Goal: Navigation & Orientation: Find specific page/section

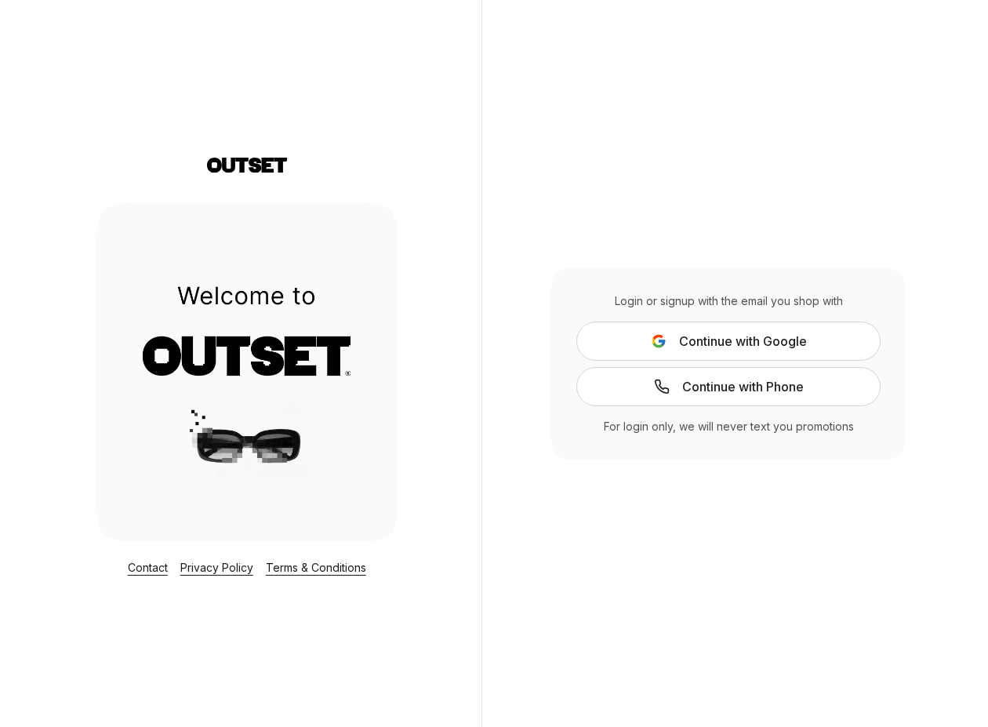
click at [284, 347] on img at bounding box center [246, 371] width 301 height 339
click at [245, 162] on icon at bounding box center [247, 168] width 80 height 20
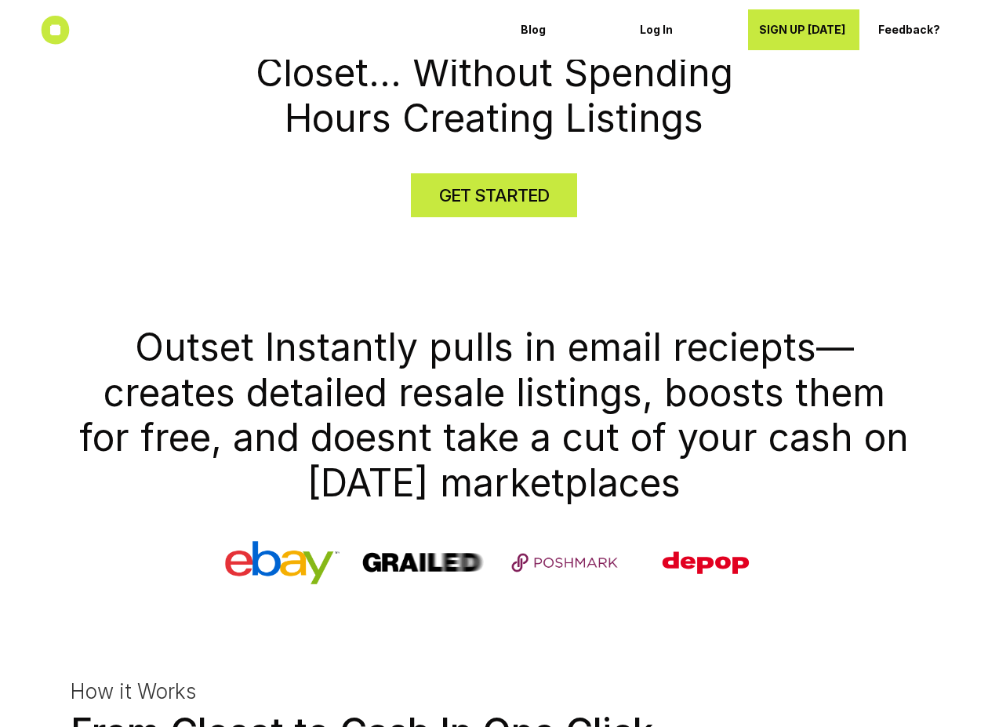
scroll to position [334, 0]
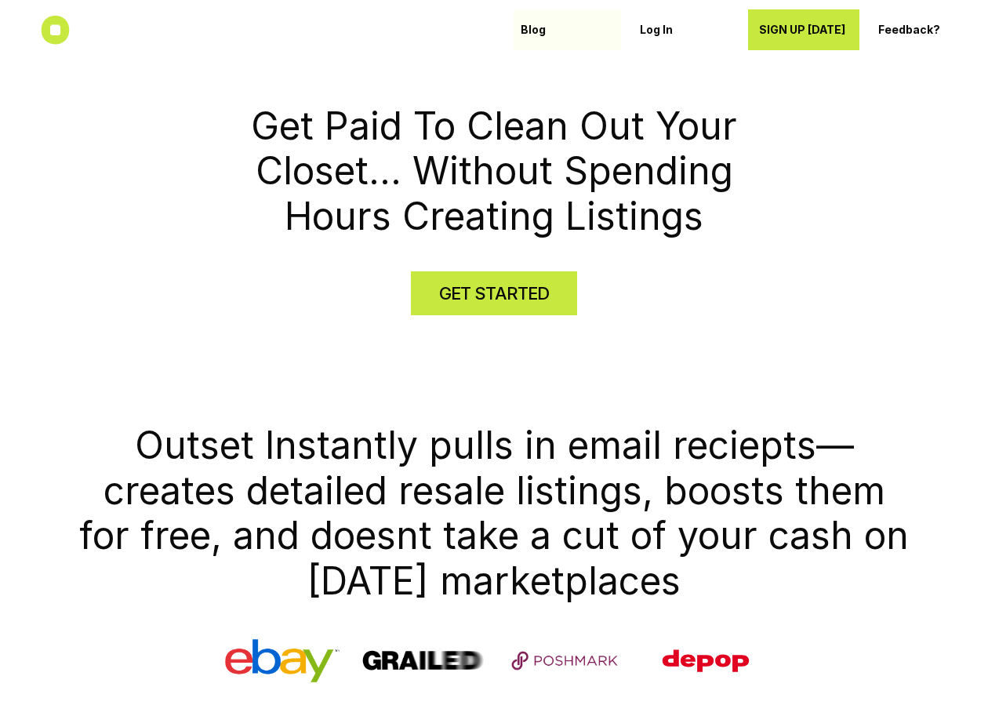
click at [531, 33] on p "Blog" at bounding box center [565, 30] width 89 height 13
